Goal: Task Accomplishment & Management: Manage account settings

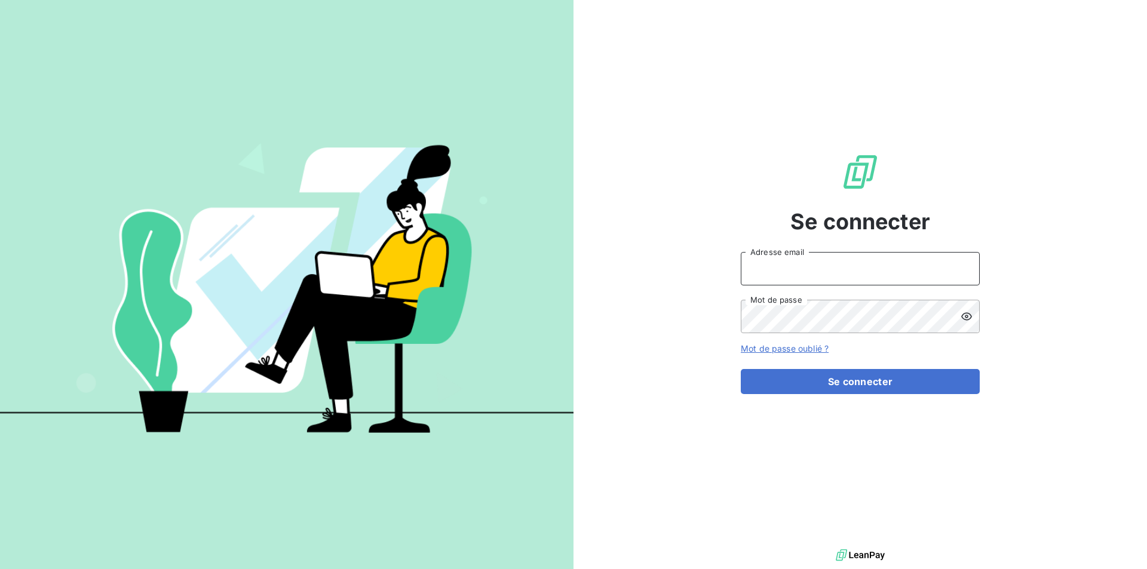
click at [824, 275] on input "Adresse email" at bounding box center [860, 268] width 239 height 33
type input "[EMAIL_ADDRESS][DOMAIN_NAME]"
click at [741, 369] on button "Se connecter" at bounding box center [860, 381] width 239 height 25
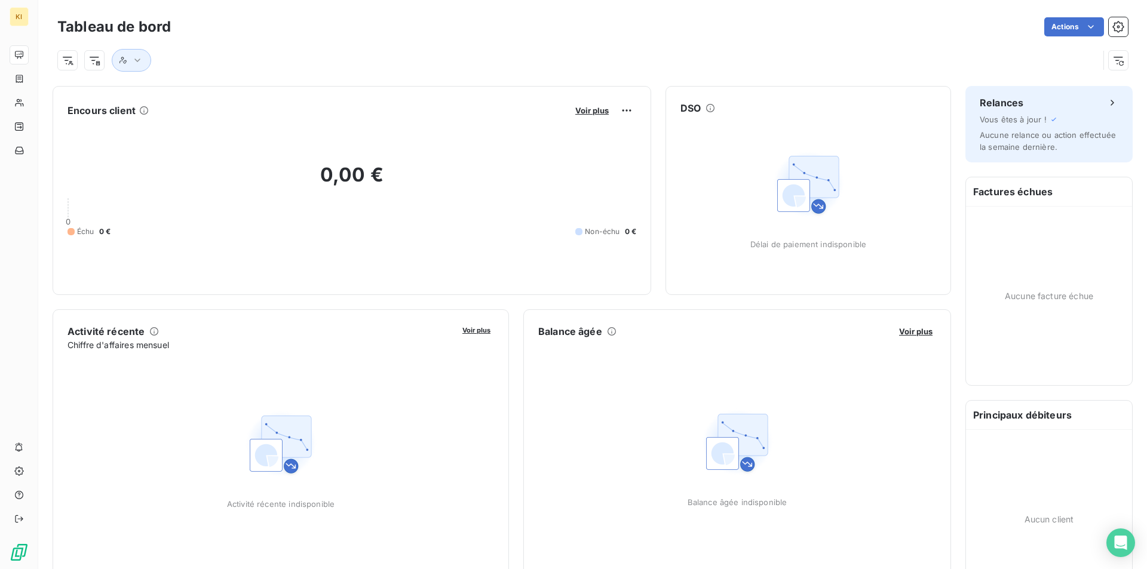
click at [107, 60] on div at bounding box center [577, 60] width 1041 height 23
click at [155, 54] on div at bounding box center [577, 60] width 1041 height 23
click at [128, 60] on button "button" at bounding box center [131, 60] width 39 height 23
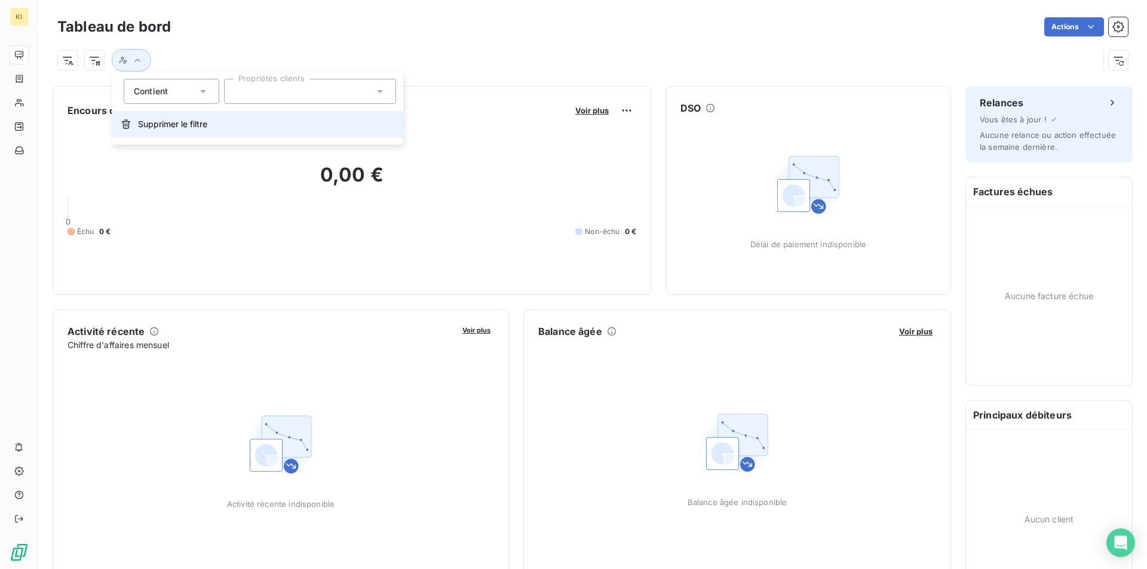
click at [161, 122] on span "Supprimer le filtre" at bounding box center [172, 124] width 69 height 12
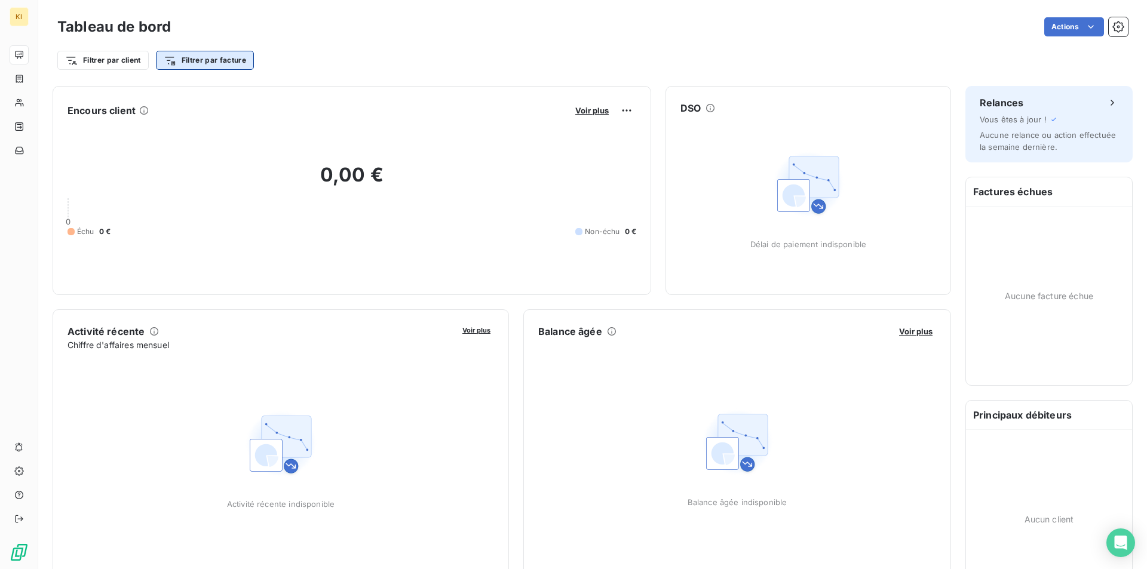
click at [195, 54] on html "KI Tableau de bord Actions Filtrer par client Filtrer par facture Encours clien…" at bounding box center [573, 284] width 1147 height 569
click at [101, 57] on html "KI Tableau de bord Actions Filtrer par client Filtrer par facture Encours clien…" at bounding box center [573, 284] width 1147 height 569
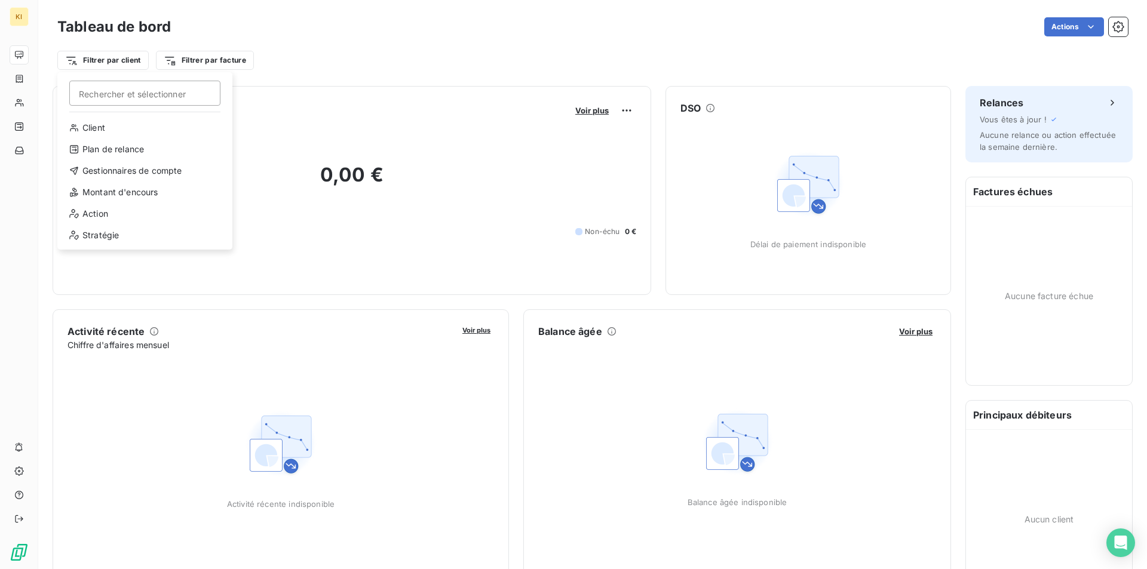
click at [101, 57] on html "KI Tableau de bord Actions Filtrer par client Rechercher et sélectionner Client…" at bounding box center [573, 284] width 1147 height 569
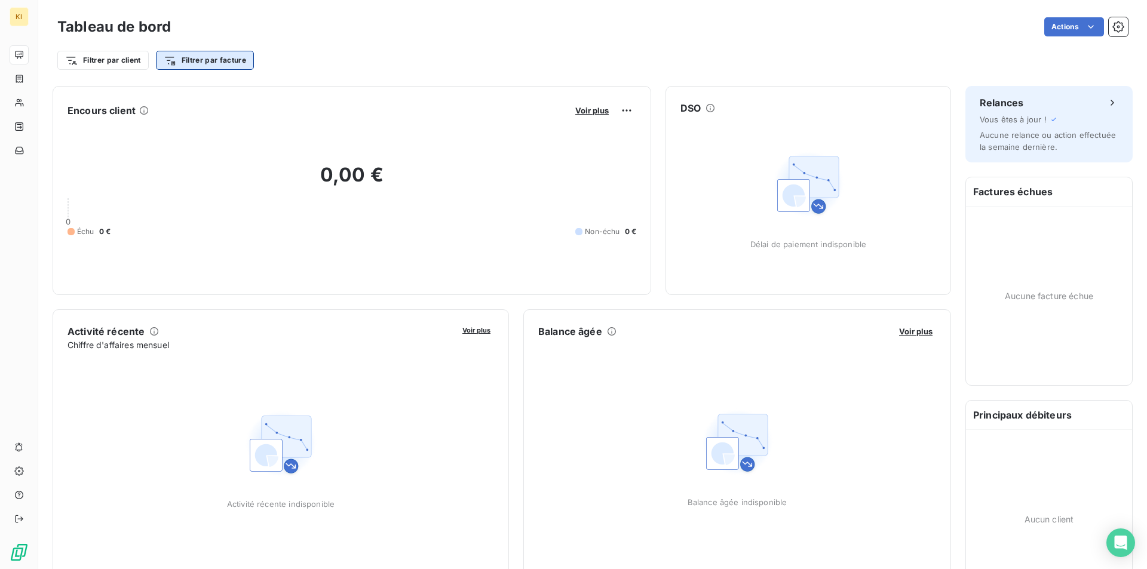
click at [241, 56] on html "KI Tableau de bord Actions Filtrer par client Filtrer par facture Encours clien…" at bounding box center [573, 284] width 1147 height 569
click at [241, 56] on html "KI Tableau de bord Actions Filtrer par client Filtrer par facture Rechercher et…" at bounding box center [573, 284] width 1147 height 569
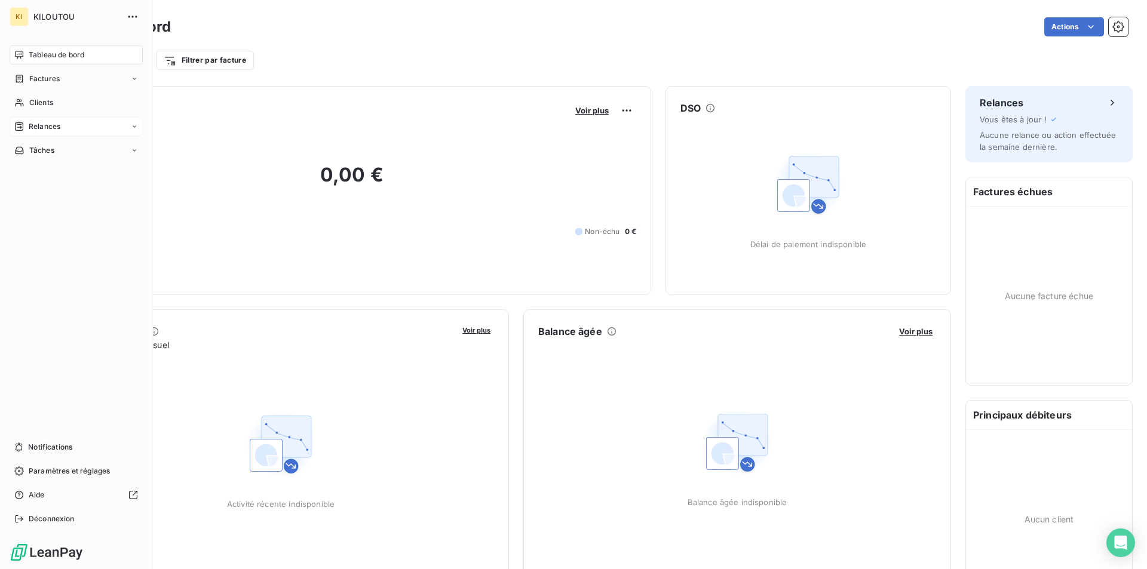
click at [65, 124] on div "Relances" at bounding box center [76, 126] width 133 height 19
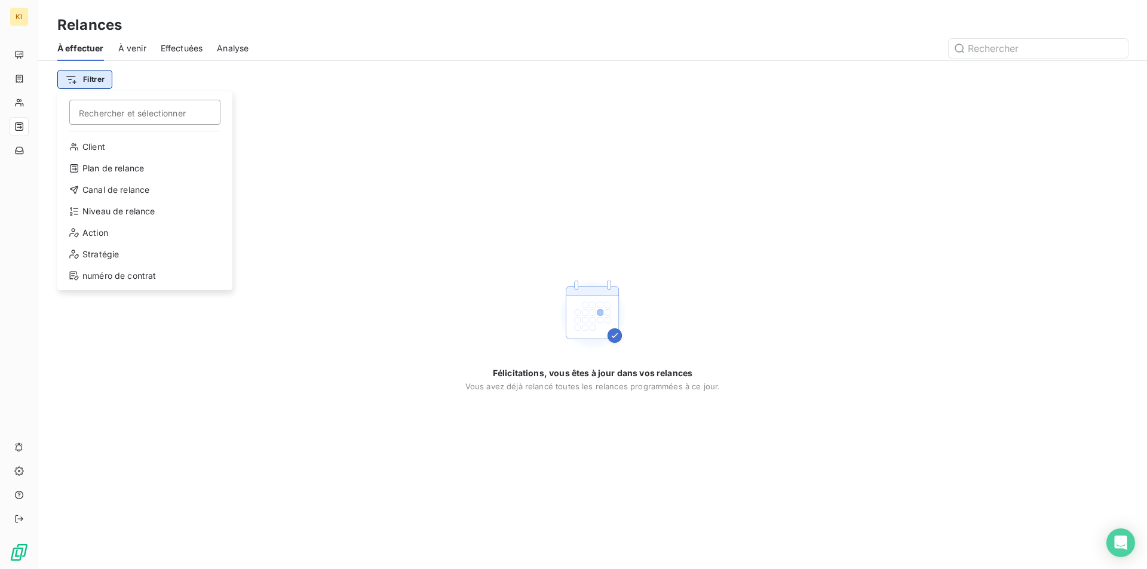
click at [102, 76] on html "KI Relances À effectuer À venir Effectuées Analyse Filtrer Rechercher et sélect…" at bounding box center [573, 284] width 1147 height 569
click at [447, 30] on html "KI Relances À effectuer À venir Effectuées Analyse Filtrer Rechercher et sélect…" at bounding box center [573, 284] width 1147 height 569
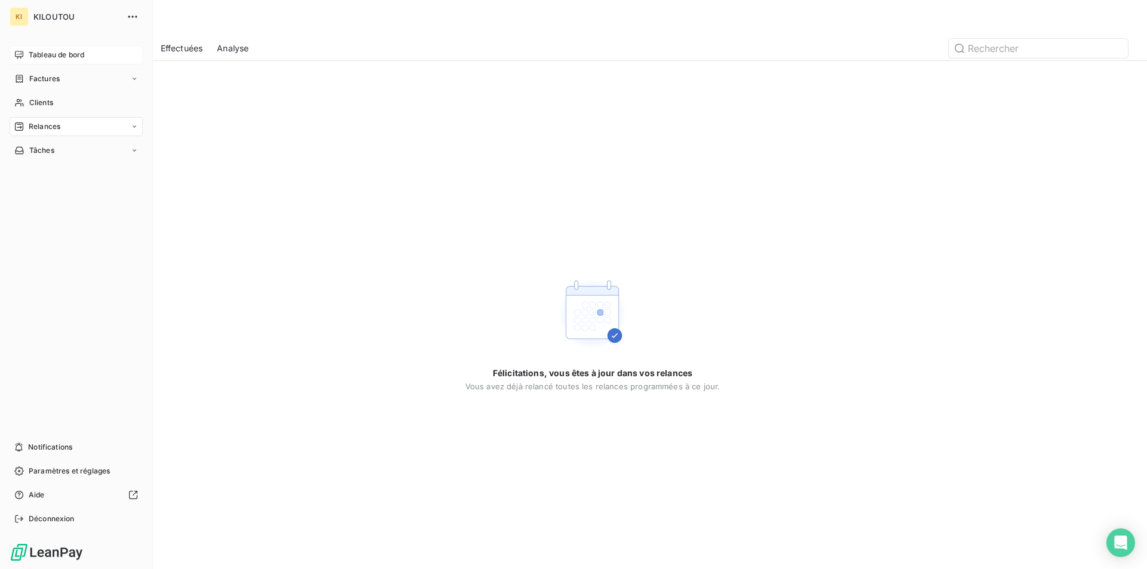
click at [56, 54] on span "Tableau de bord" at bounding box center [57, 55] width 56 height 11
